Goal: Transaction & Acquisition: Purchase product/service

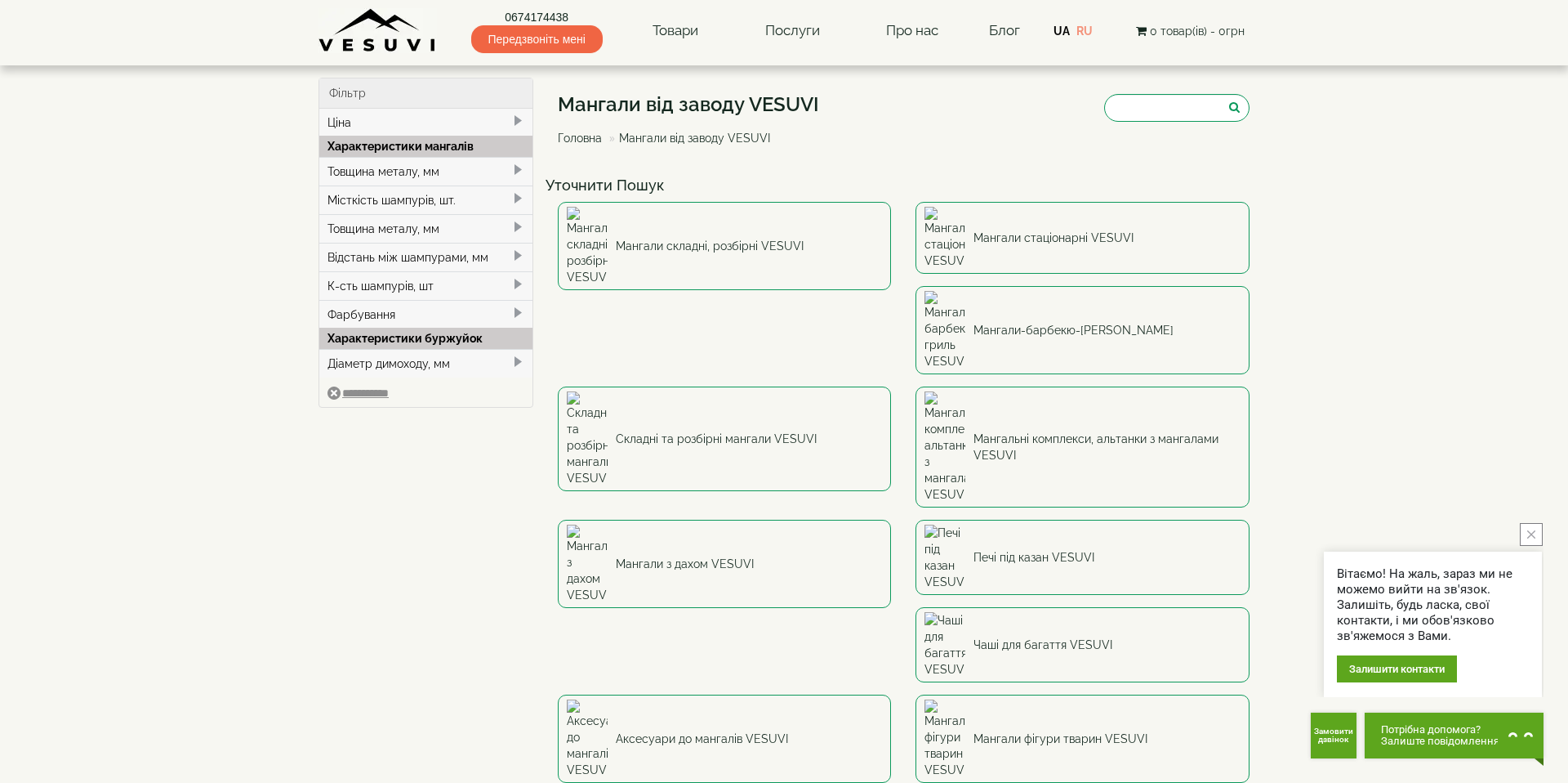
click at [1537, 536] on button "close button" at bounding box center [1531, 534] width 23 height 23
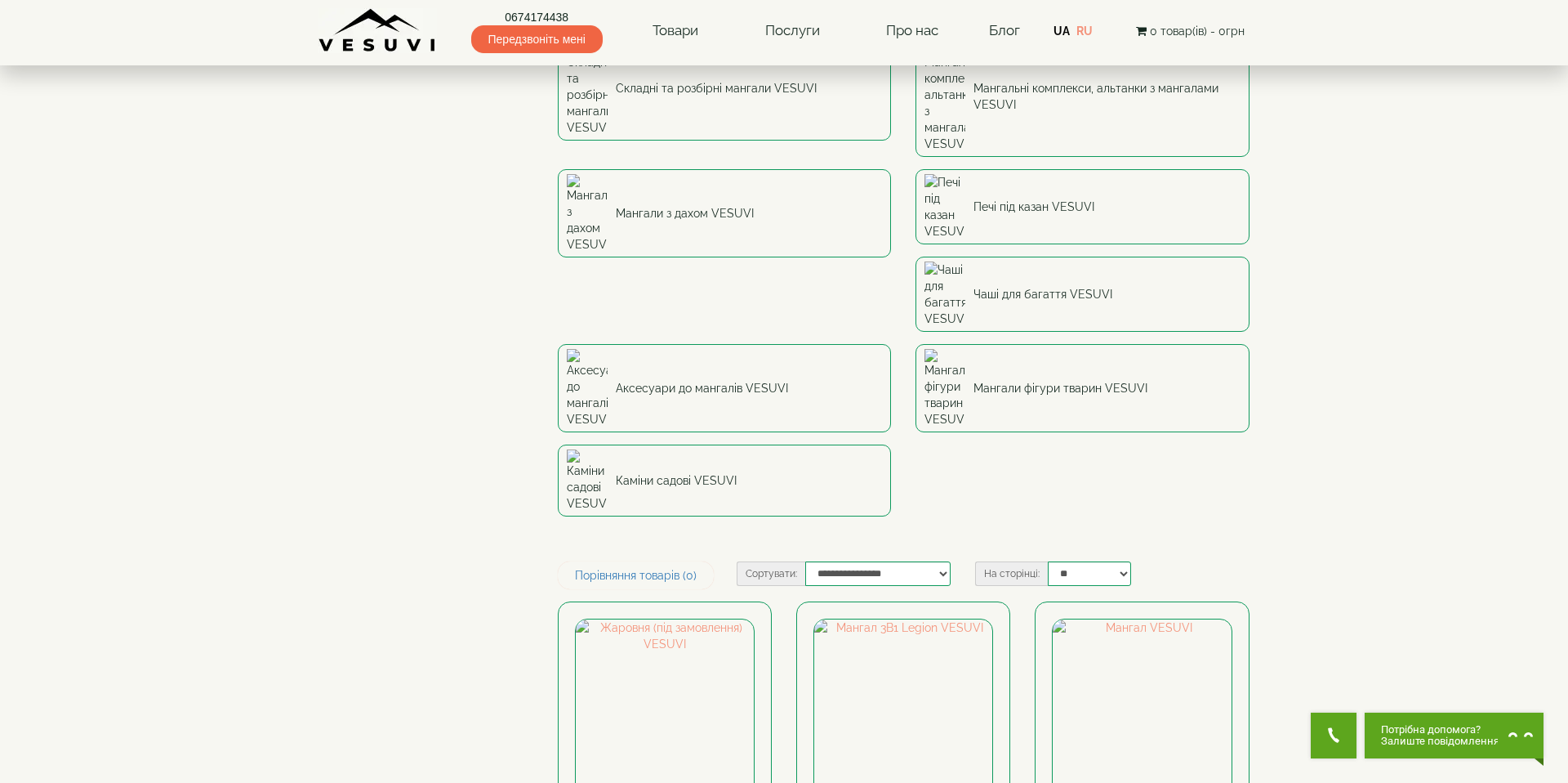
scroll to position [328, 0]
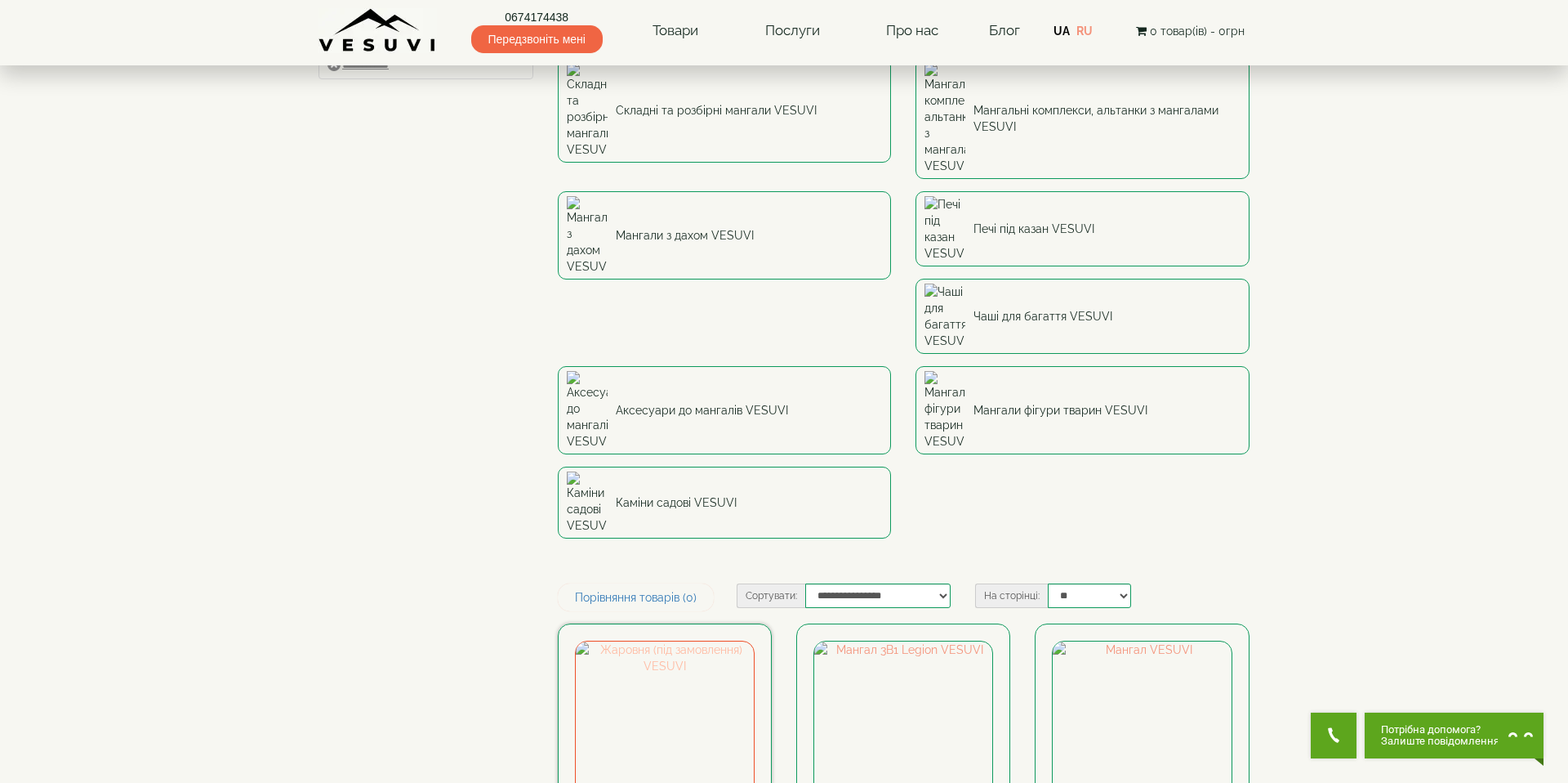
click at [671, 641] on img at bounding box center [665, 730] width 178 height 179
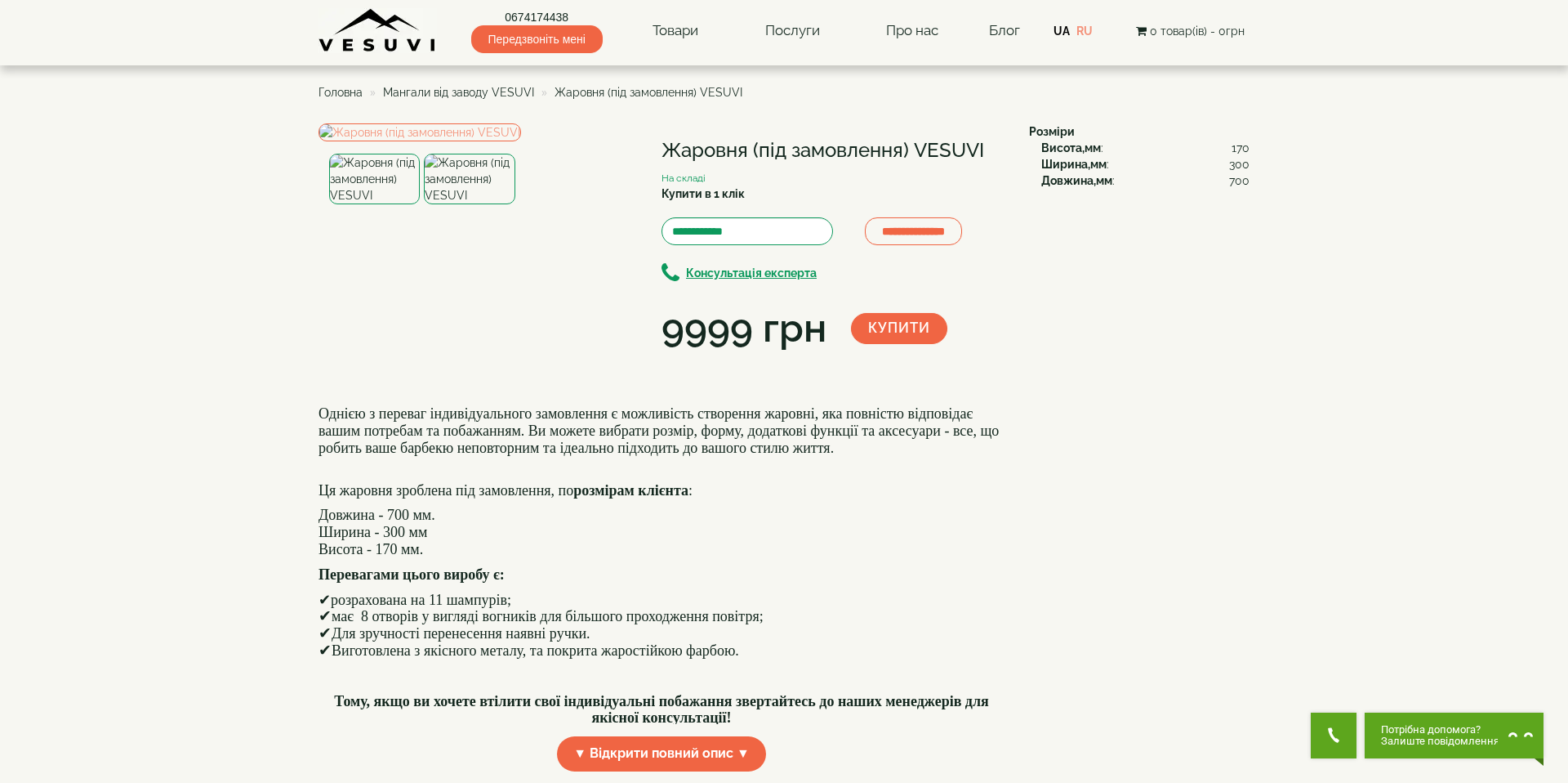
click at [467, 204] on img at bounding box center [469, 179] width 91 height 51
click at [473, 204] on img at bounding box center [469, 179] width 91 height 51
click at [343, 204] on img at bounding box center [374, 179] width 91 height 51
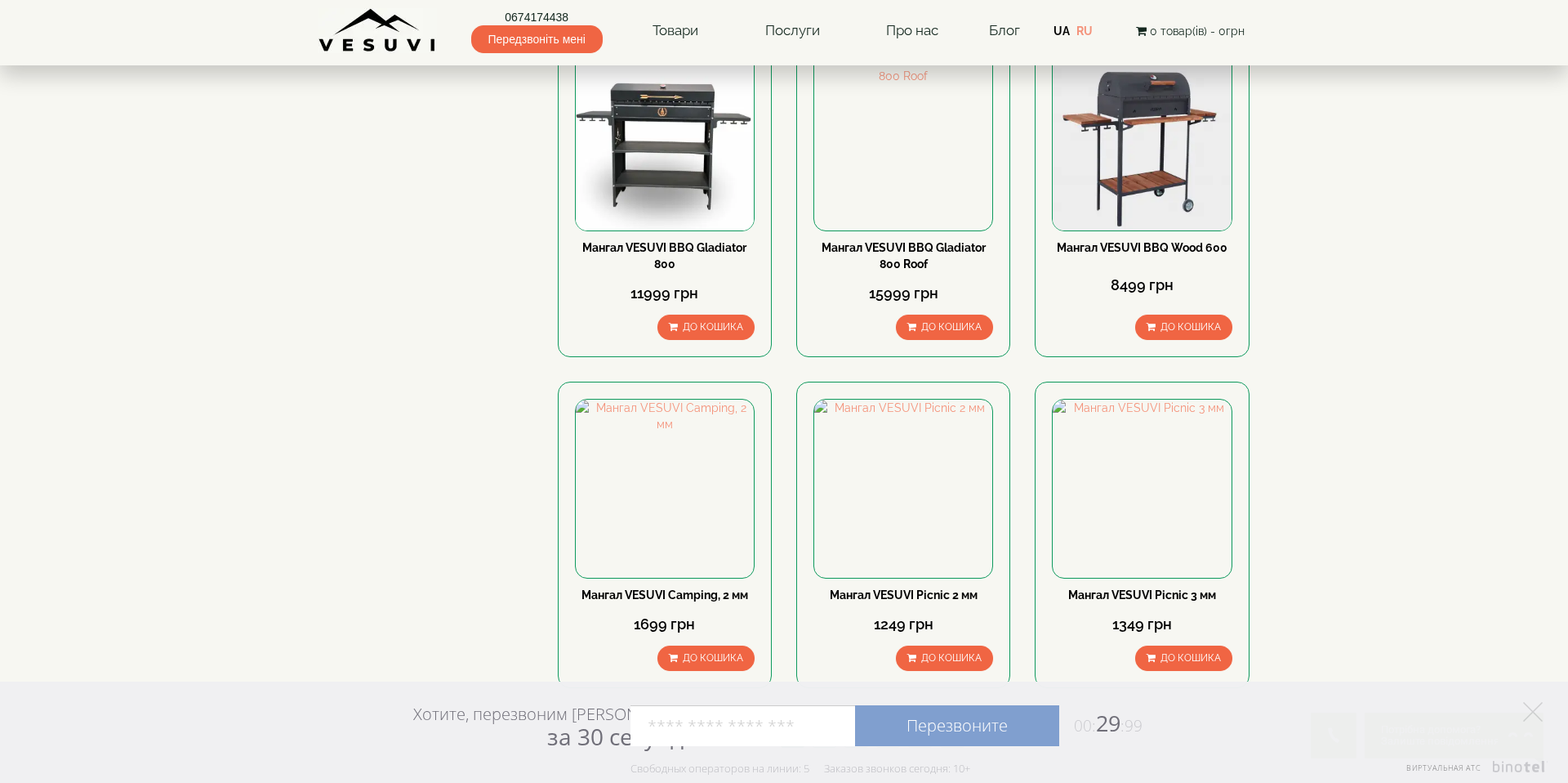
scroll to position [1993, 0]
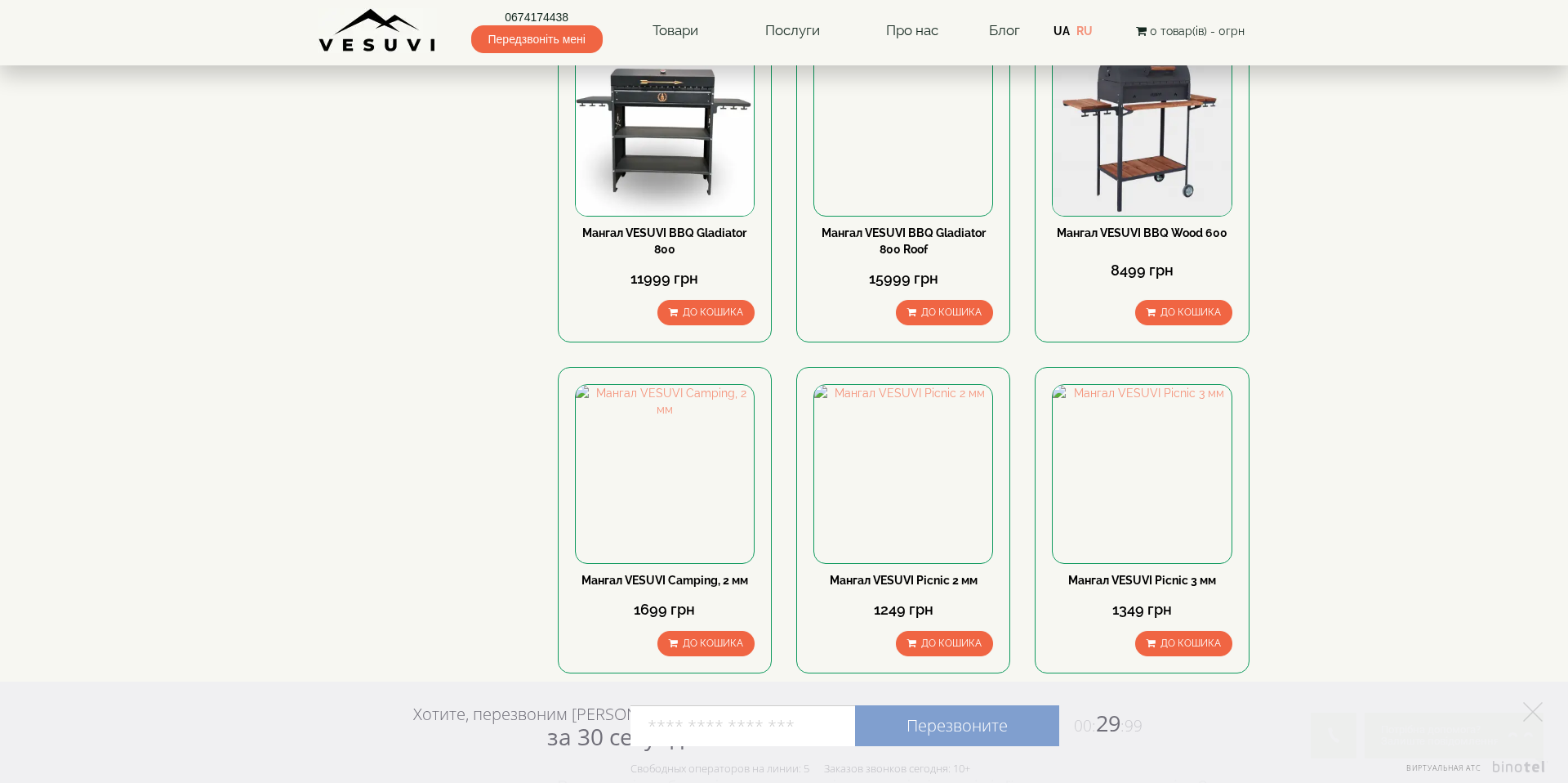
click at [824, 715] on link "2" at bounding box center [824, 723] width 23 height 17
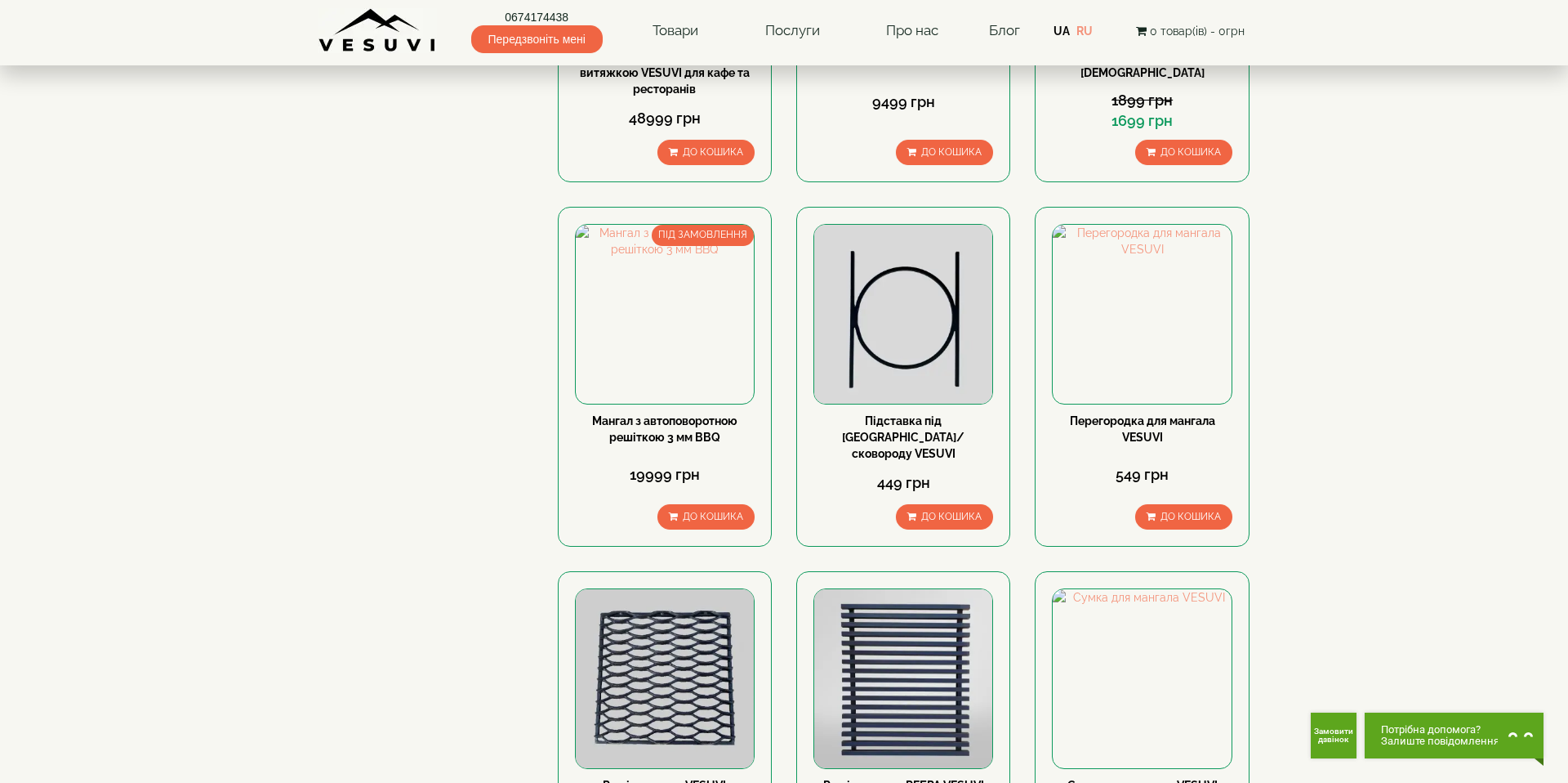
scroll to position [1821, 0]
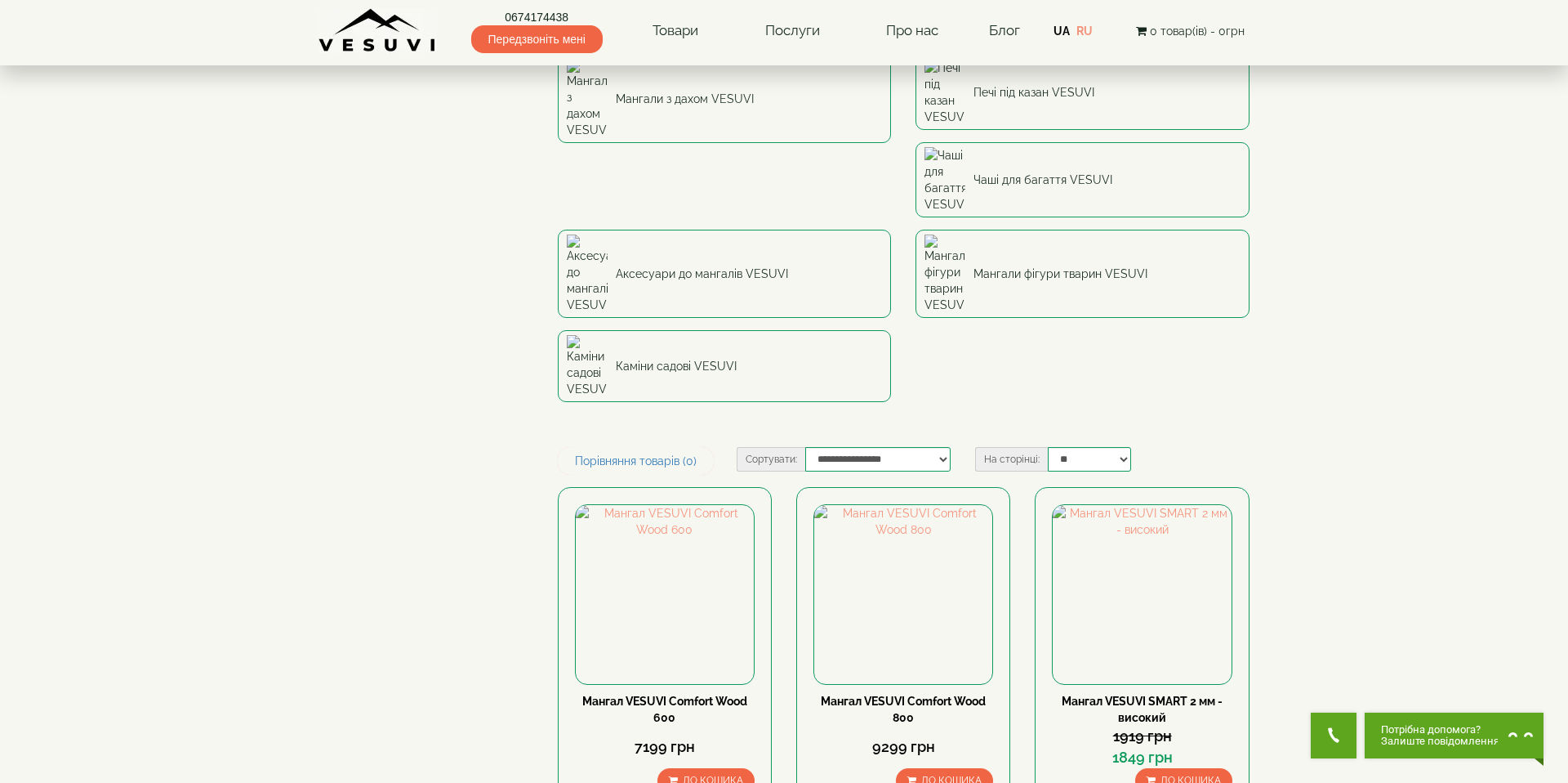
scroll to position [468, 0]
